Goal: Information Seeking & Learning: Learn about a topic

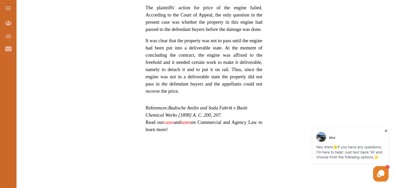
scroll to position [438, 0]
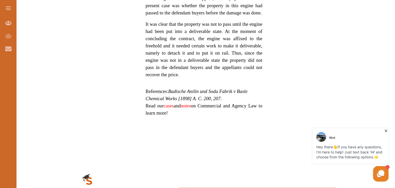
click at [171, 103] on link "cases" at bounding box center [169, 105] width 10 height 5
